Goal: Task Accomplishment & Management: Use online tool/utility

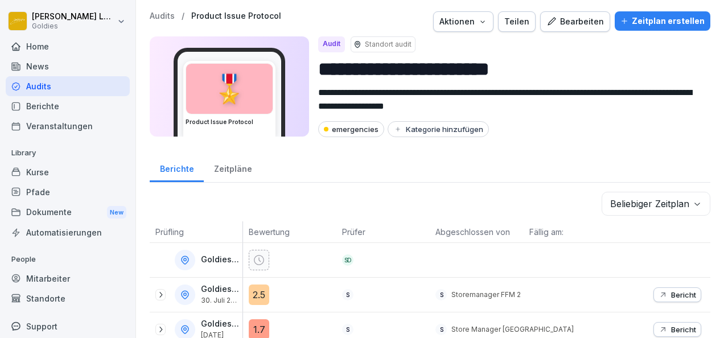
click at [50, 176] on div "Kurse" at bounding box center [68, 172] width 124 height 20
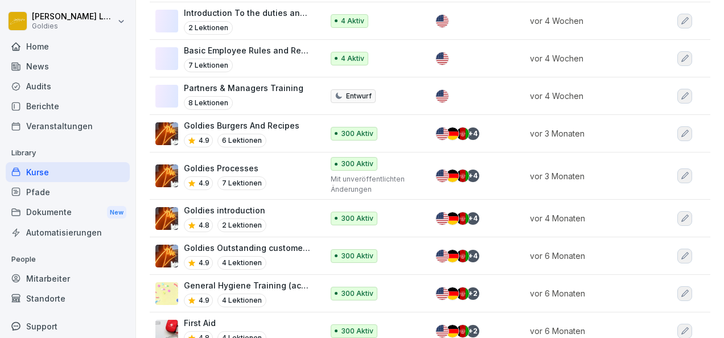
scroll to position [729, 0]
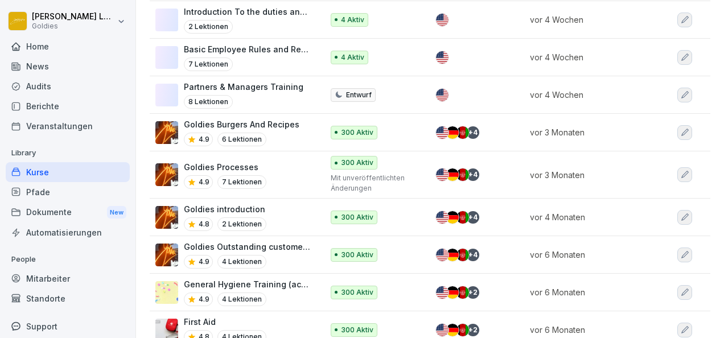
click at [282, 118] on p "Goldies Burgers And Recipes" at bounding box center [241, 124] width 115 height 12
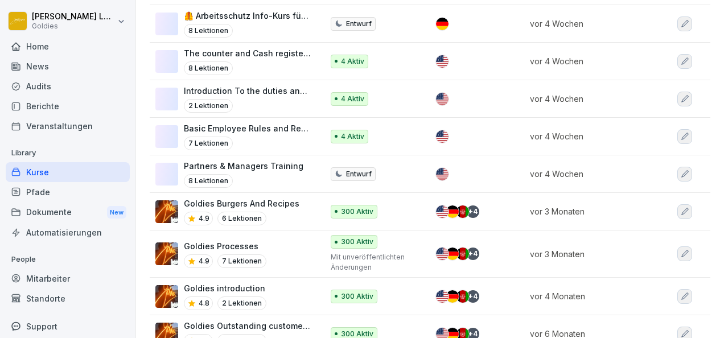
scroll to position [651, 0]
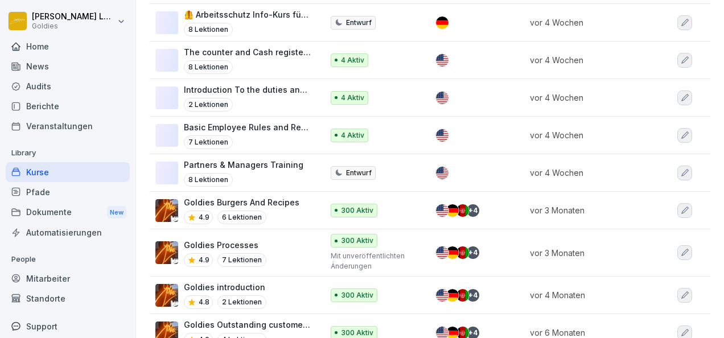
click at [227, 239] on p "Goldies Processes" at bounding box center [225, 245] width 82 height 12
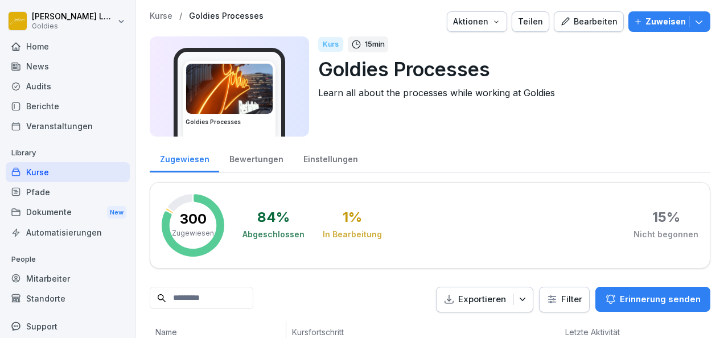
click at [573, 26] on div "Bearbeiten" at bounding box center [588, 21] width 57 height 13
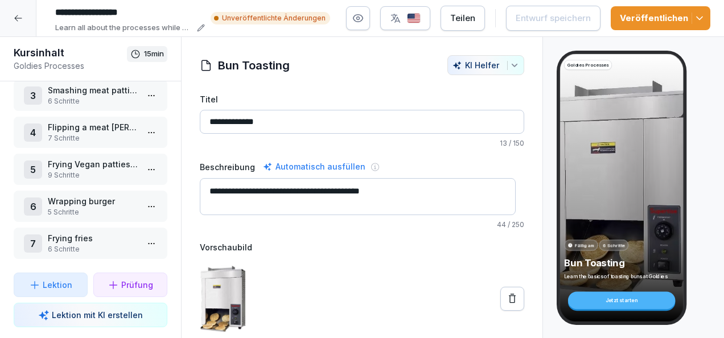
scroll to position [97, 0]
click at [100, 207] on p "5 Schritte" at bounding box center [93, 212] width 90 height 10
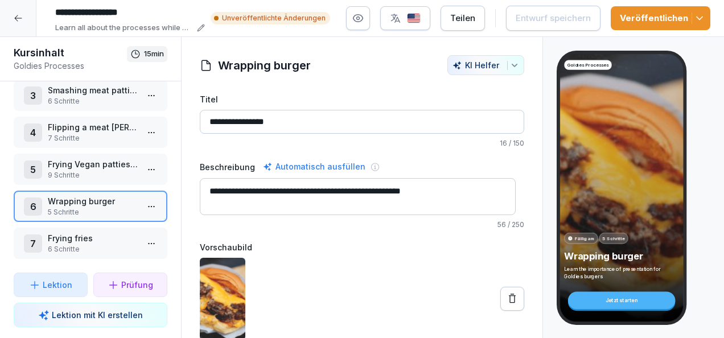
click at [147, 204] on html "**********" at bounding box center [362, 169] width 724 height 338
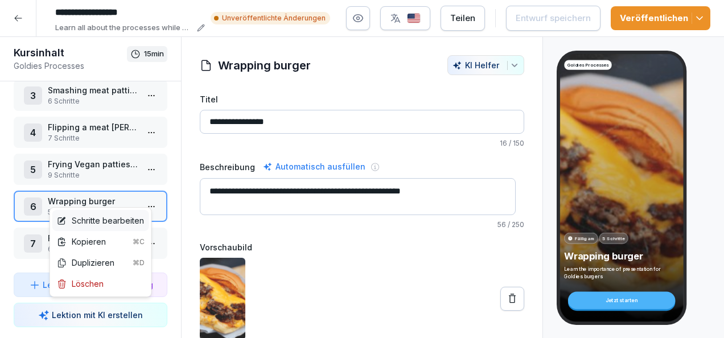
click at [117, 221] on div "Schritte bearbeiten" at bounding box center [100, 220] width 87 height 12
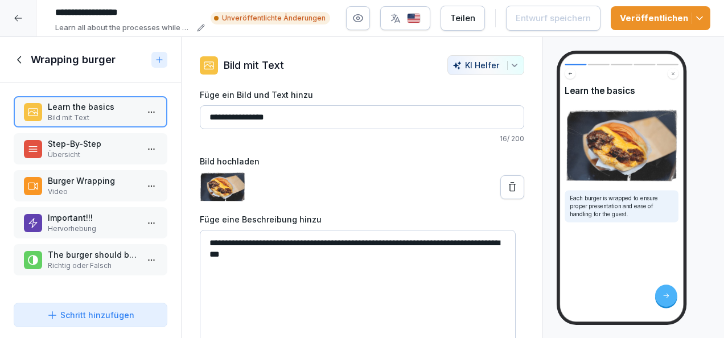
scroll to position [9, 0]
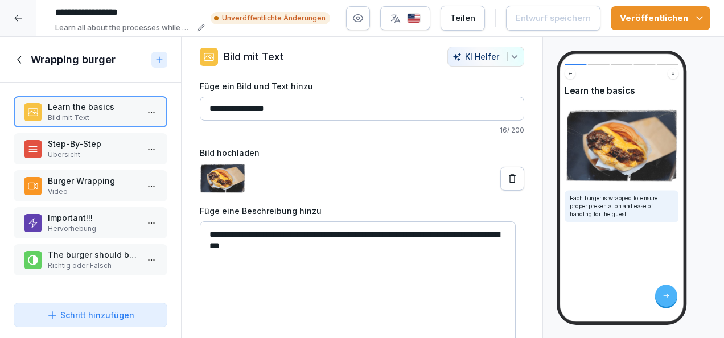
click at [85, 143] on p "Step-By-Step" at bounding box center [93, 144] width 90 height 12
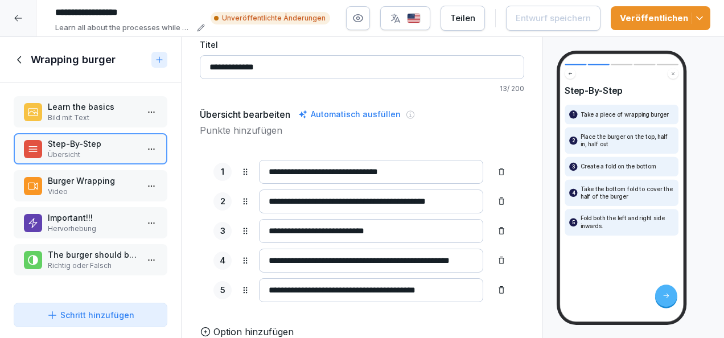
scroll to position [65, 0]
click at [393, 26] on button "button" at bounding box center [405, 18] width 50 height 24
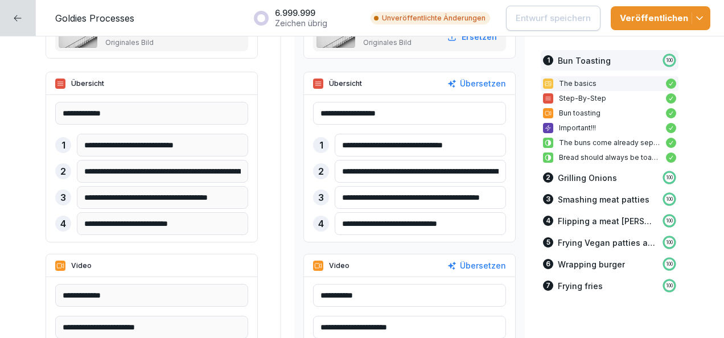
scroll to position [514, 0]
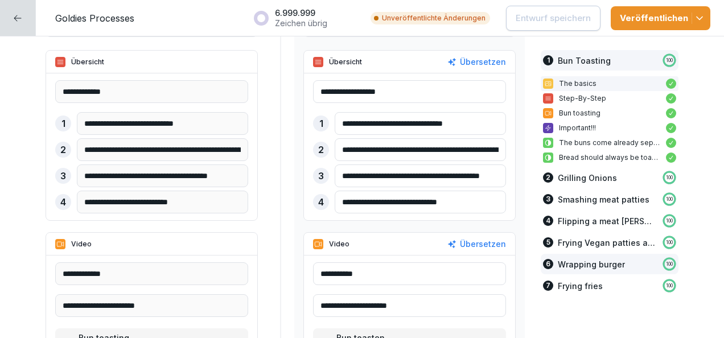
click at [596, 263] on p "Wrapping burger" at bounding box center [591, 264] width 67 height 12
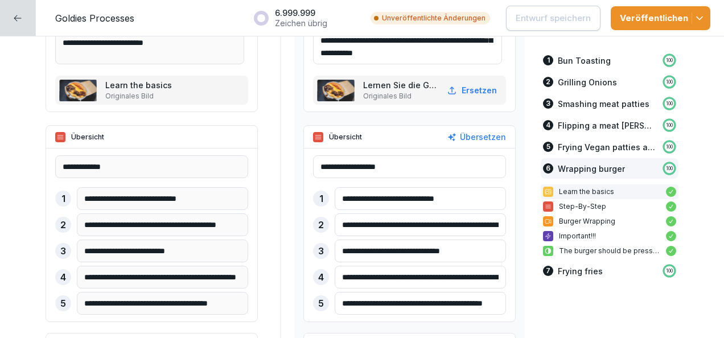
scroll to position [5632, 0]
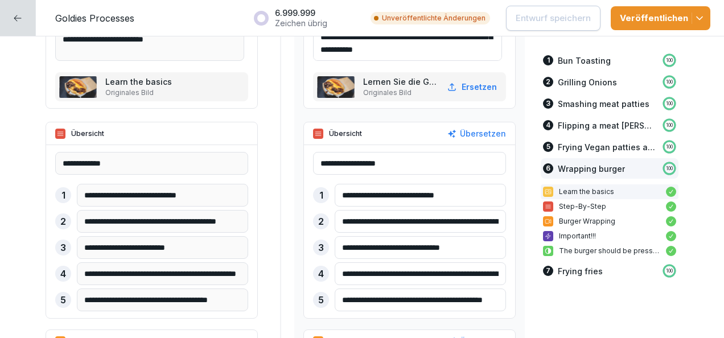
click at [434, 221] on input "**********" at bounding box center [420, 221] width 171 height 23
click at [434, 221] on input "**********" at bounding box center [418, 221] width 167 height 22
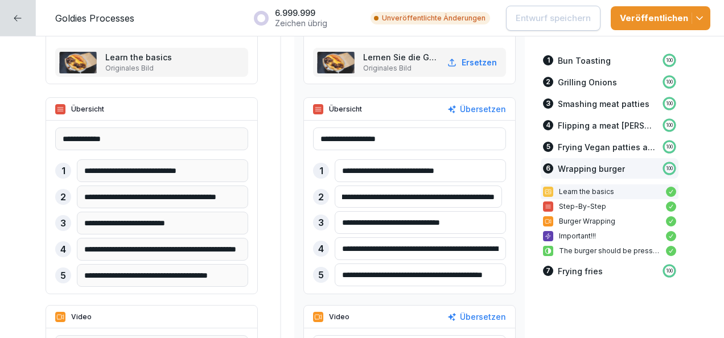
scroll to position [5657, 0]
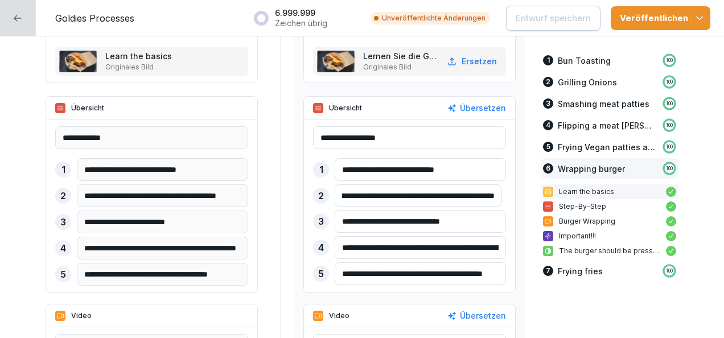
click at [452, 248] on input "**********" at bounding box center [420, 247] width 171 height 23
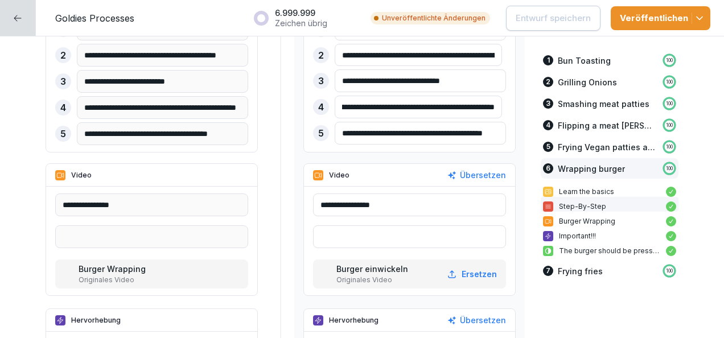
scroll to position [5798, 0]
click at [389, 259] on div "Burger einwickeln Originales Video Ersetzen" at bounding box center [409, 273] width 193 height 29
click at [397, 274] on p "Originales Video" at bounding box center [373, 279] width 74 height 10
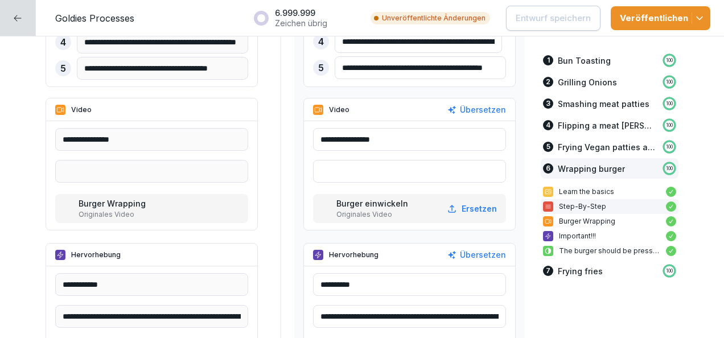
click at [394, 225] on div "**********" at bounding box center [409, 175] width 211 height 109
click at [381, 212] on p "Originales Video" at bounding box center [373, 214] width 74 height 10
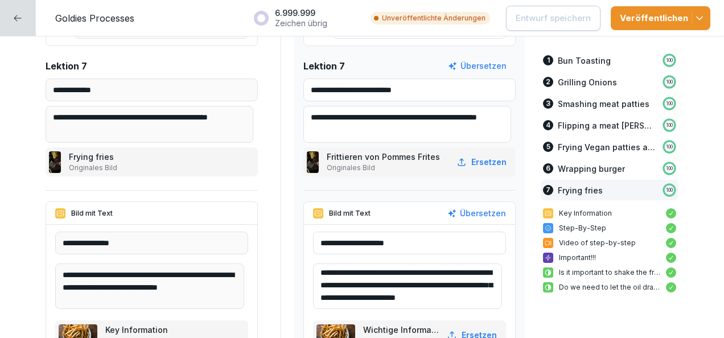
scroll to position [95, 0]
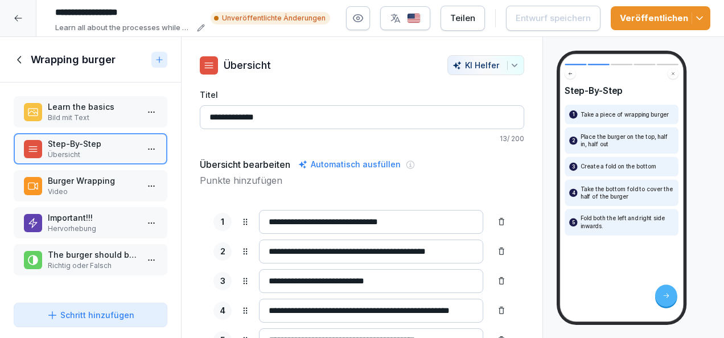
click at [35, 182] on icon at bounding box center [32, 185] width 11 height 11
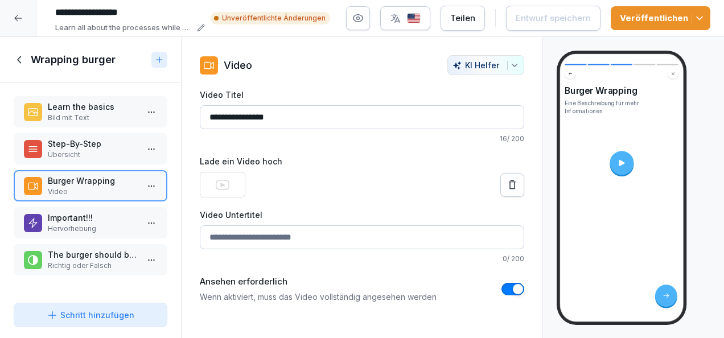
click at [627, 163] on div at bounding box center [621, 163] width 24 height 24
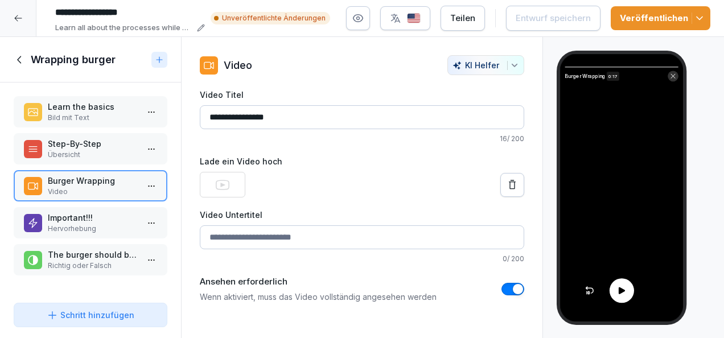
click at [622, 292] on icon at bounding box center [621, 291] width 10 height 10
click at [621, 291] on icon at bounding box center [621, 291] width 10 height 10
click at [622, 287] on icon at bounding box center [621, 291] width 10 height 10
